Goal: Task Accomplishment & Management: Complete application form

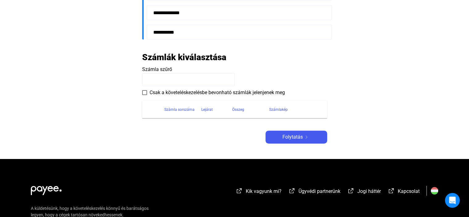
scroll to position [217, 0]
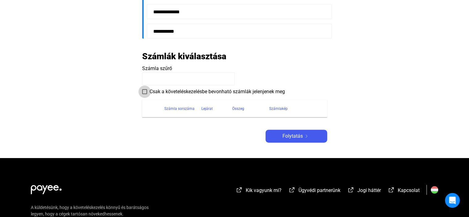
click at [145, 91] on span at bounding box center [144, 91] width 5 height 5
click at [279, 135] on div "Folytatás" at bounding box center [296, 135] width 58 height 7
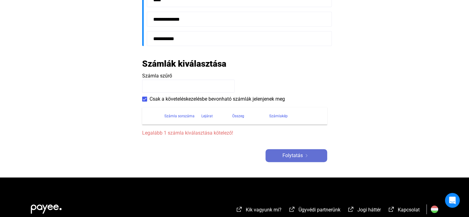
scroll to position [224, 0]
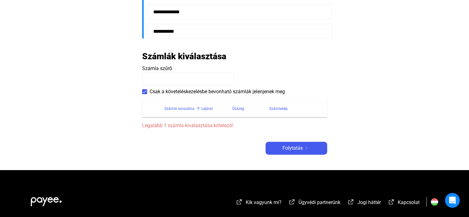
click at [183, 109] on div "Számla sorszáma" at bounding box center [179, 108] width 30 height 7
click at [182, 113] on th "Számla sorszáma" at bounding box center [182, 108] width 37 height 17
click at [173, 108] on div "Számla sorszáma" at bounding box center [179, 108] width 30 height 7
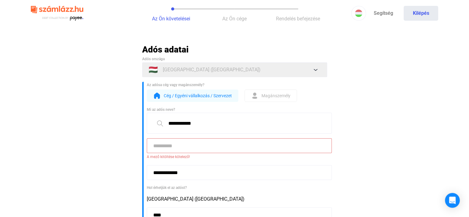
scroll to position [0, 0]
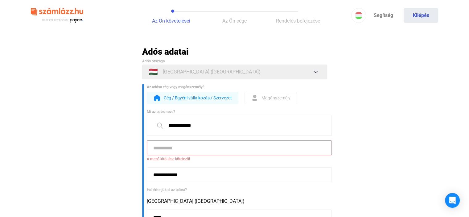
click at [175, 149] on input at bounding box center [239, 147] width 185 height 15
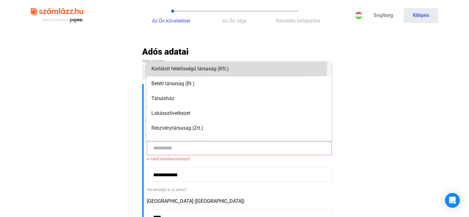
click at [169, 68] on span "Korlátolt felelősségű társaság (Kft.)" at bounding box center [238, 68] width 175 height 7
type input "**********"
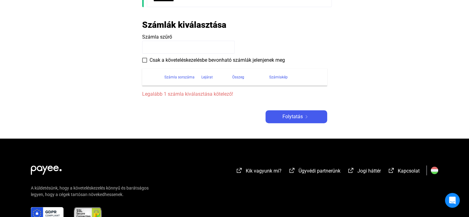
scroll to position [256, 0]
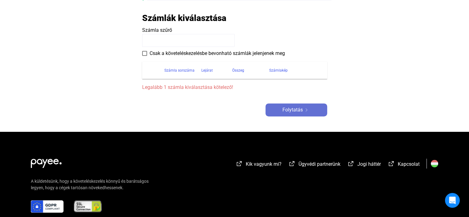
click at [282, 109] on span "Folytatás" at bounding box center [292, 109] width 20 height 7
click at [174, 70] on div "Számla sorszáma" at bounding box center [179, 70] width 30 height 7
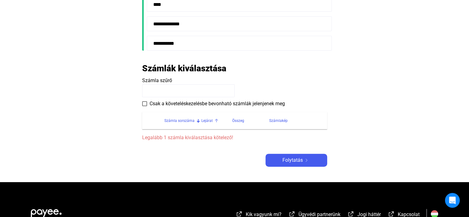
scroll to position [207, 0]
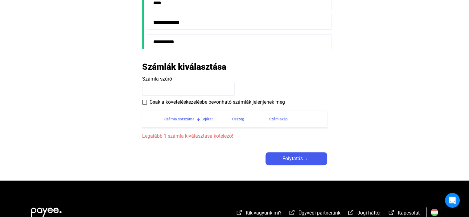
click at [144, 100] on span at bounding box center [144, 102] width 5 height 5
click at [277, 160] on div "Folytatás" at bounding box center [296, 158] width 58 height 7
click at [206, 78] on payee-form-field "Számla szűrő" at bounding box center [234, 85] width 185 height 20
click at [144, 101] on span at bounding box center [144, 102] width 5 height 5
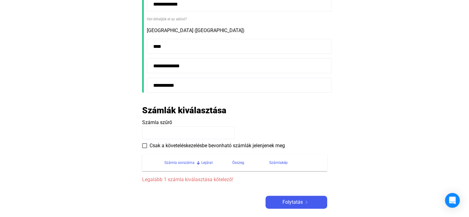
scroll to position [0, 0]
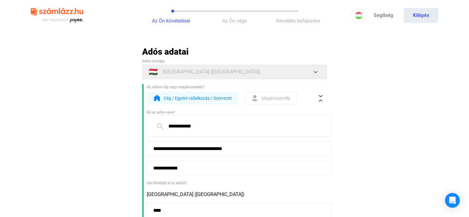
click at [232, 13] on button "Az Ön cége" at bounding box center [234, 15] width 63 height 31
click at [380, 16] on link "Segítség" at bounding box center [383, 15] width 35 height 15
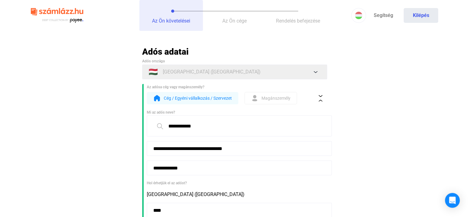
click at [177, 21] on span "Az Ön követelései" at bounding box center [171, 21] width 38 height 6
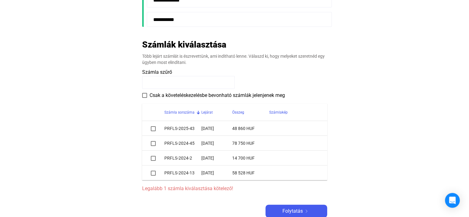
scroll to position [249, 0]
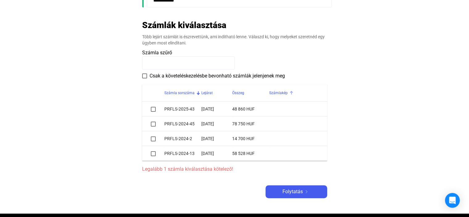
click at [278, 92] on div "Számlakép" at bounding box center [278, 92] width 18 height 7
click at [153, 124] on span at bounding box center [153, 123] width 5 height 5
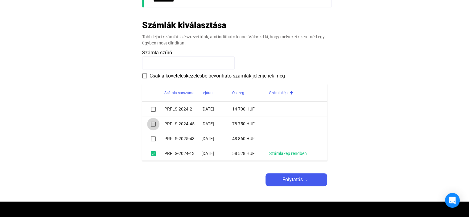
click at [153, 124] on span at bounding box center [153, 123] width 5 height 5
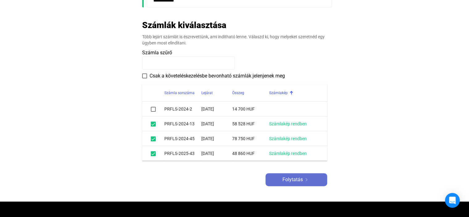
click at [288, 178] on span "Folytatás" at bounding box center [292, 179] width 20 height 7
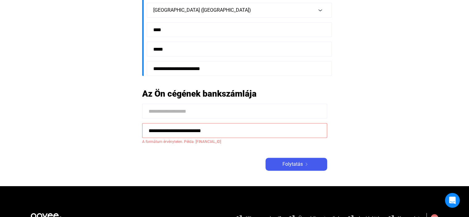
scroll to position [160, 0]
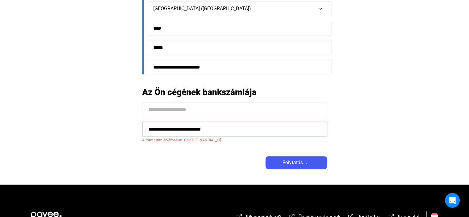
click at [150, 128] on input "**********" at bounding box center [234, 128] width 185 height 15
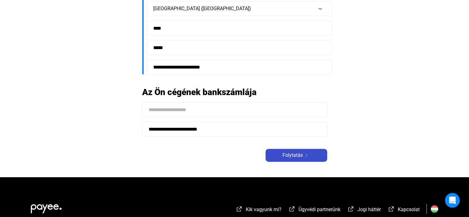
type input "**********"
click at [295, 155] on span "Folytatás" at bounding box center [292, 154] width 20 height 7
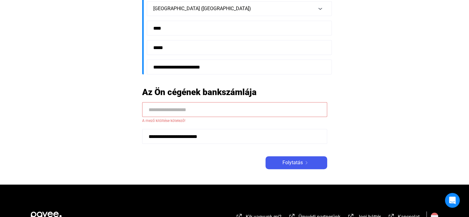
drag, startPoint x: 149, startPoint y: 136, endPoint x: 185, endPoint y: 132, distance: 36.6
click at [185, 132] on input "**********" at bounding box center [234, 136] width 185 height 15
click at [204, 131] on input "**********" at bounding box center [234, 136] width 185 height 15
click at [221, 133] on input "**********" at bounding box center [234, 136] width 185 height 15
drag, startPoint x: 221, startPoint y: 133, endPoint x: 148, endPoint y: 139, distance: 73.9
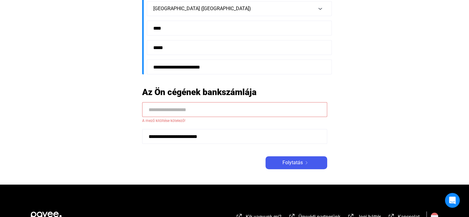
click at [148, 139] on input "**********" at bounding box center [234, 136] width 185 height 15
click at [145, 107] on input at bounding box center [234, 109] width 185 height 15
paste input "**********"
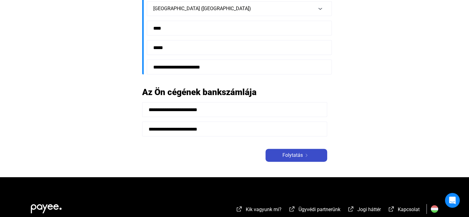
type input "**********"
click at [296, 151] on span "Folytatás" at bounding box center [292, 154] width 20 height 7
click at [292, 155] on span "Folytatás" at bounding box center [292, 154] width 20 height 7
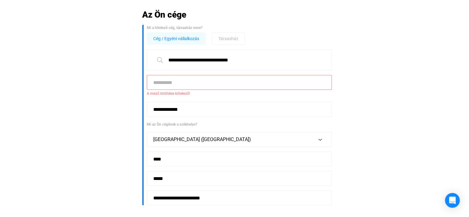
scroll to position [38, 0]
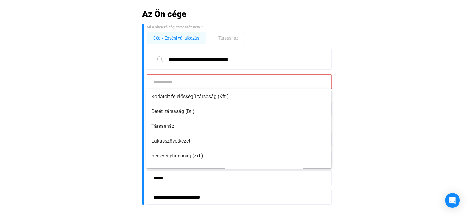
click at [218, 83] on input at bounding box center [239, 81] width 185 height 15
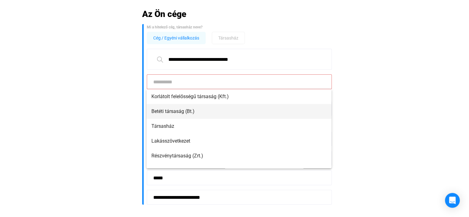
click at [184, 111] on span "Betéti társaság (Bt.)" at bounding box center [238, 111] width 175 height 7
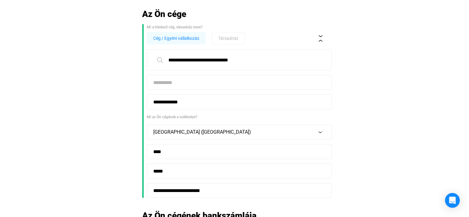
type input "**********"
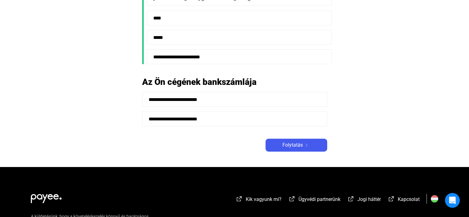
scroll to position [187, 0]
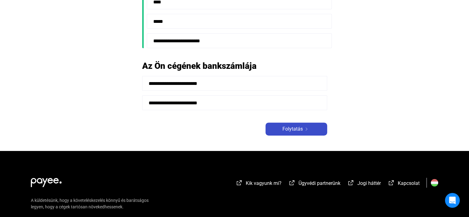
click at [291, 129] on span "Folytatás" at bounding box center [292, 128] width 20 height 7
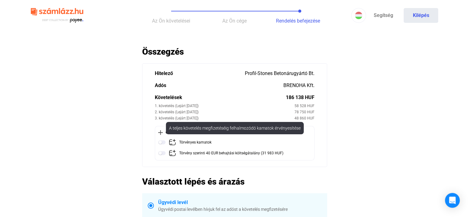
click at [182, 141] on div "Törvényes kamatok" at bounding box center [195, 142] width 32 height 8
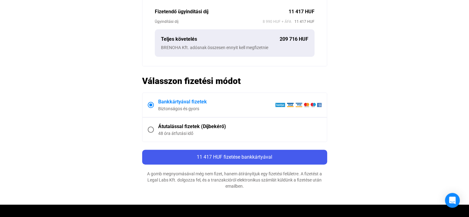
scroll to position [228, 0]
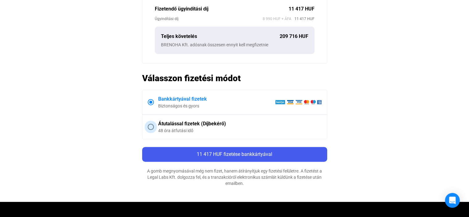
click at [151, 125] on span at bounding box center [151, 127] width 6 height 6
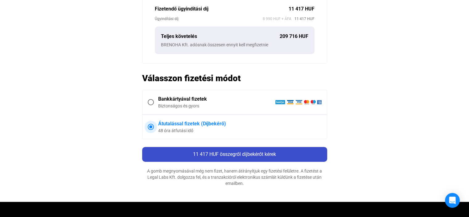
click at [226, 154] on span "11 417 HUF összegről díjbekérőt kérek" at bounding box center [234, 154] width 83 height 6
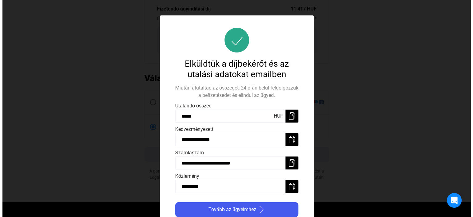
scroll to position [0, 0]
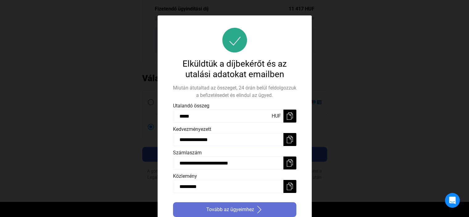
click at [241, 208] on span "Tovább az ügyeimhez" at bounding box center [230, 209] width 48 height 7
